Goal: Task Accomplishment & Management: Use online tool/utility

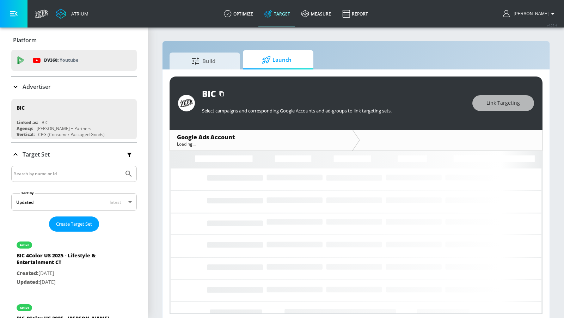
scroll to position [2, 0]
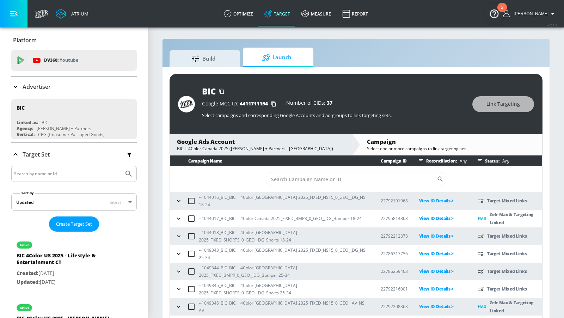
click at [177, 219] on icon "button" at bounding box center [178, 218] width 7 height 7
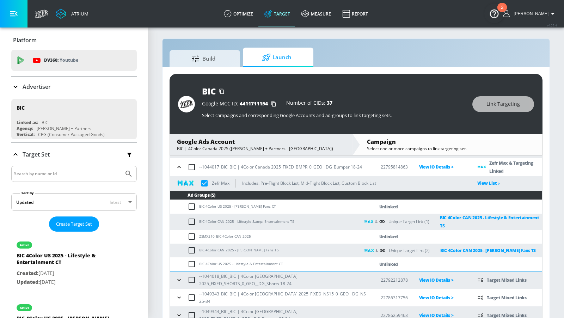
scroll to position [83, 0]
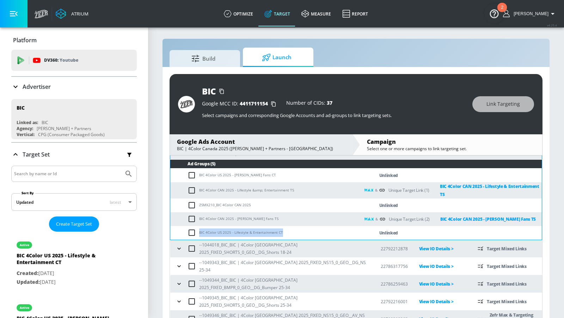
drag, startPoint x: 282, startPoint y: 234, endPoint x: 198, endPoint y: 234, distance: 83.9
click at [198, 234] on td "BIC 4Color US 2025 - Lifestyle & Entertainment CT" at bounding box center [265, 233] width 190 height 14
copy td "BIC 4Color US 2025 - Lifestyle & Entertainment CT"
click at [192, 231] on input "checkbox" at bounding box center [194, 232] width 12 height 8
checkbox input "true"
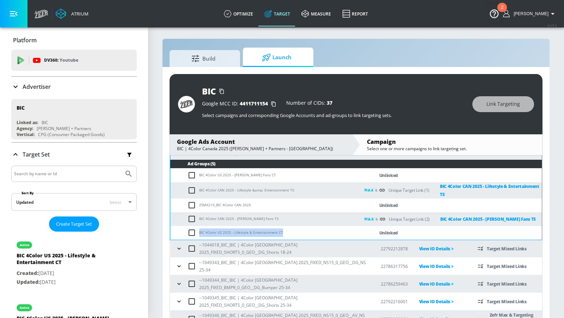
checkbox input "true"
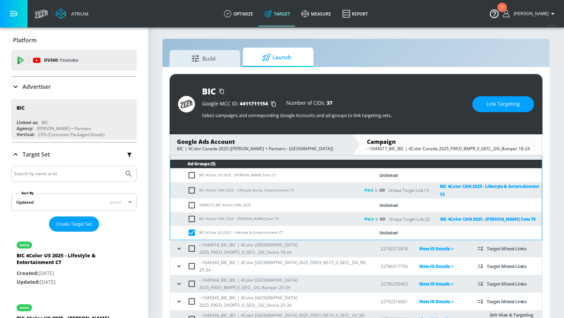
click at [498, 111] on div "BIC Google MCC ID: 4411711154 Number of CIDs: 37 Select campaigns and correspon…" at bounding box center [356, 104] width 373 height 60
click at [494, 108] on span "Link Targeting" at bounding box center [503, 104] width 33 height 9
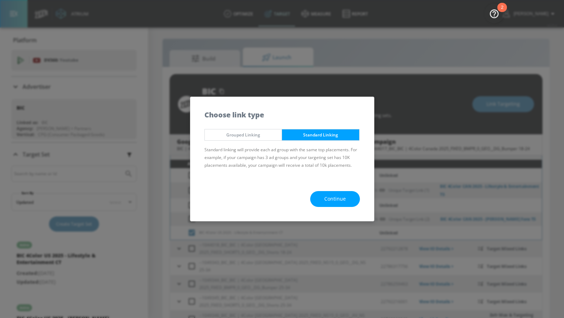
click at [323, 197] on button "Continue" at bounding box center [335, 199] width 50 height 16
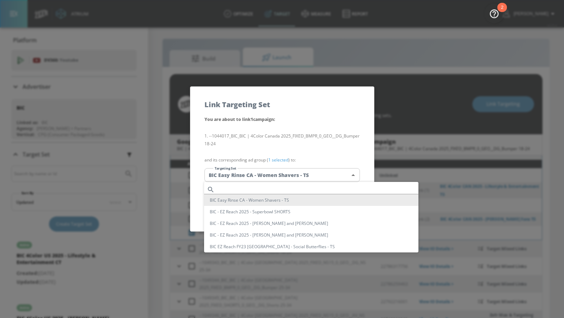
click at [288, 175] on body "Atrium optimize Target measure Report optimize Target measure Report v 4.25.4 […" at bounding box center [282, 162] width 564 height 328
click at [277, 188] on input "text" at bounding box center [318, 190] width 201 height 10
paste input "BIC 4Color US 2025 - Lifestyle & Entertainment CT"
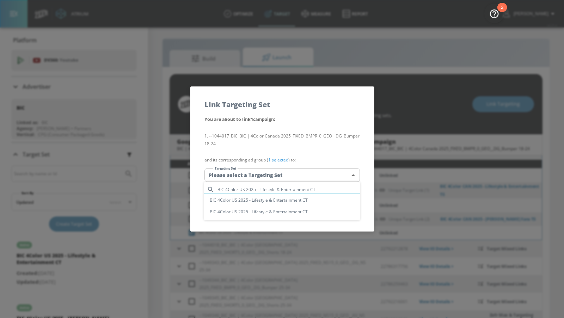
type input "BIC 4Color US 2025 - Lifestyle & Entertainment CT"
click at [282, 198] on li "BIC 4Color US 2025 - Lifestyle & Entertainment CT" at bounding box center [282, 200] width 156 height 12
type input "13ed8637-7a74-4352-8d81-a8a1a9e7becb"
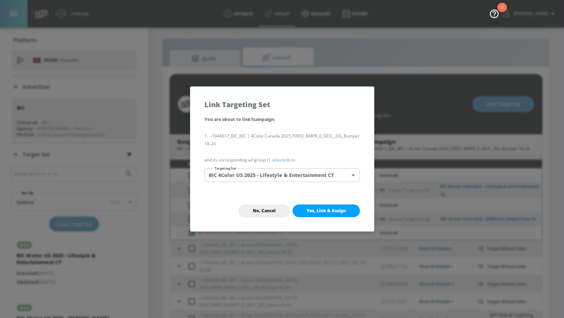
click at [329, 210] on span "Yes, Link & Assign" at bounding box center [326, 211] width 39 height 6
checkbox input "true"
checkbox input "false"
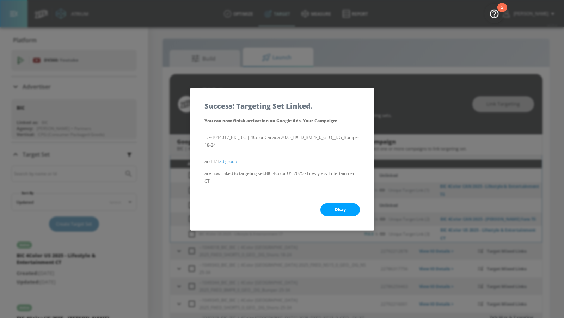
click at [336, 211] on span "Okay" at bounding box center [340, 210] width 11 height 6
checkbox input "true"
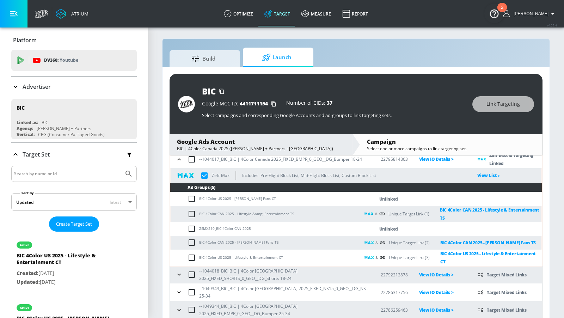
scroll to position [59, 0]
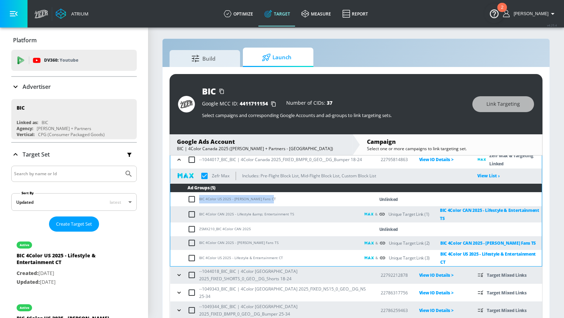
drag, startPoint x: 275, startPoint y: 200, endPoint x: 199, endPoint y: 200, distance: 76.2
click at [199, 200] on td "BIC 4Color US 2025 - [PERSON_NAME] Fans CT" at bounding box center [265, 200] width 190 height 14
copy td "BIC 4Color US 2025 - [PERSON_NAME] Fans CT"
click at [191, 198] on input "checkbox" at bounding box center [194, 199] width 12 height 8
checkbox input "true"
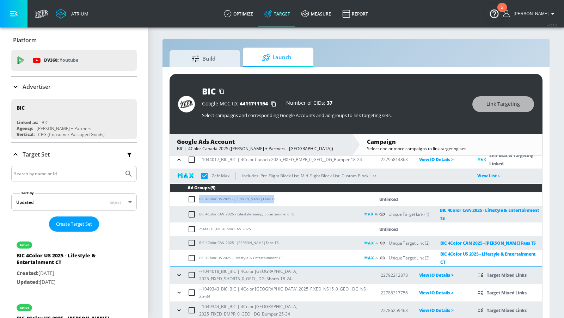
checkbox input "true"
click at [500, 107] on span "Link Targeting" at bounding box center [503, 104] width 33 height 9
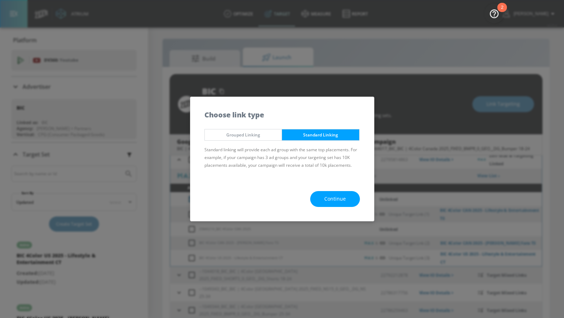
click at [334, 198] on span "Continue" at bounding box center [335, 199] width 22 height 9
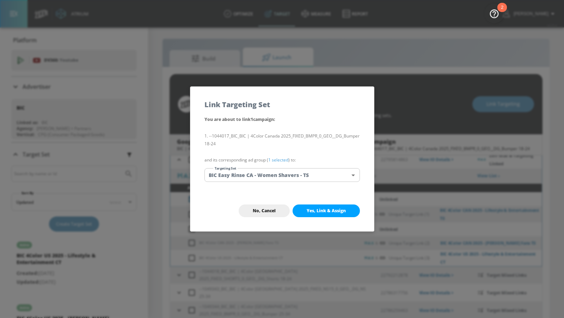
click at [313, 179] on body "Atrium optimize Target measure Report optimize Target measure Report v 4.25.4 […" at bounding box center [282, 162] width 564 height 328
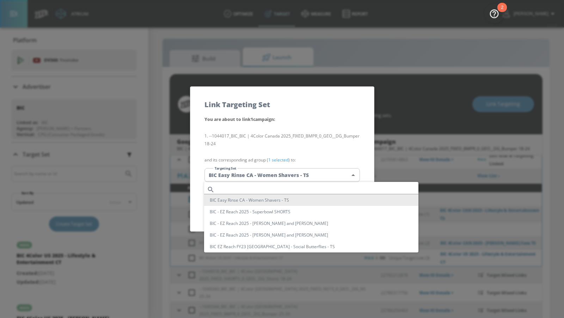
click at [299, 191] on input "text" at bounding box center [318, 190] width 201 height 10
paste input "BIC 4Color US 2025 - [PERSON_NAME] Fans CT"
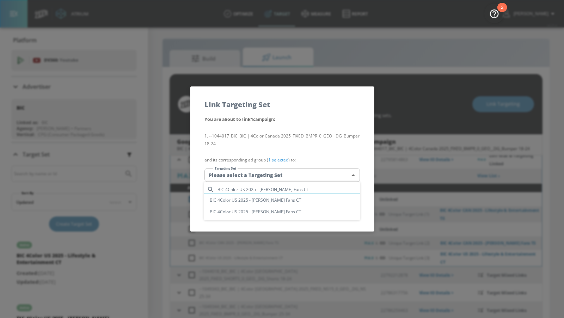
type input "BIC 4Color US 2025 - [PERSON_NAME] Fans CT"
click at [294, 200] on li "BIC 4Color US 2025 - [PERSON_NAME] Fans CT" at bounding box center [282, 200] width 156 height 12
type input "b24b524e-417d-49ac-bb11-a04425ca5dca"
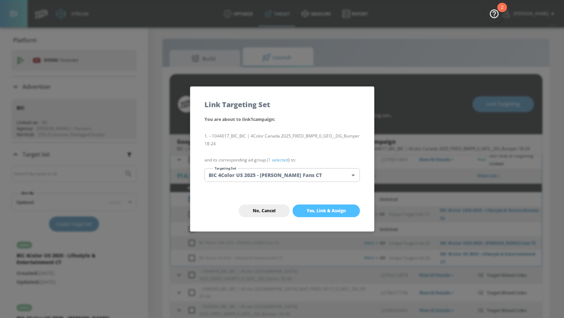
click at [321, 213] on span "Yes, Link & Assign" at bounding box center [326, 211] width 39 height 6
checkbox input "true"
checkbox input "false"
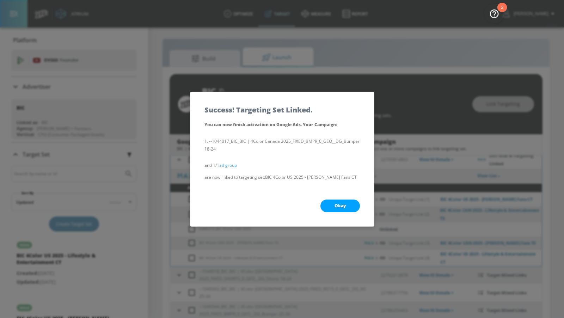
click at [331, 209] on button "Okay" at bounding box center [339, 206] width 39 height 13
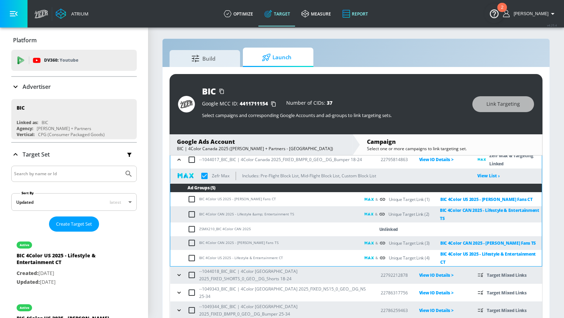
checkbox input "true"
